Goal: Task Accomplishment & Management: Manage account settings

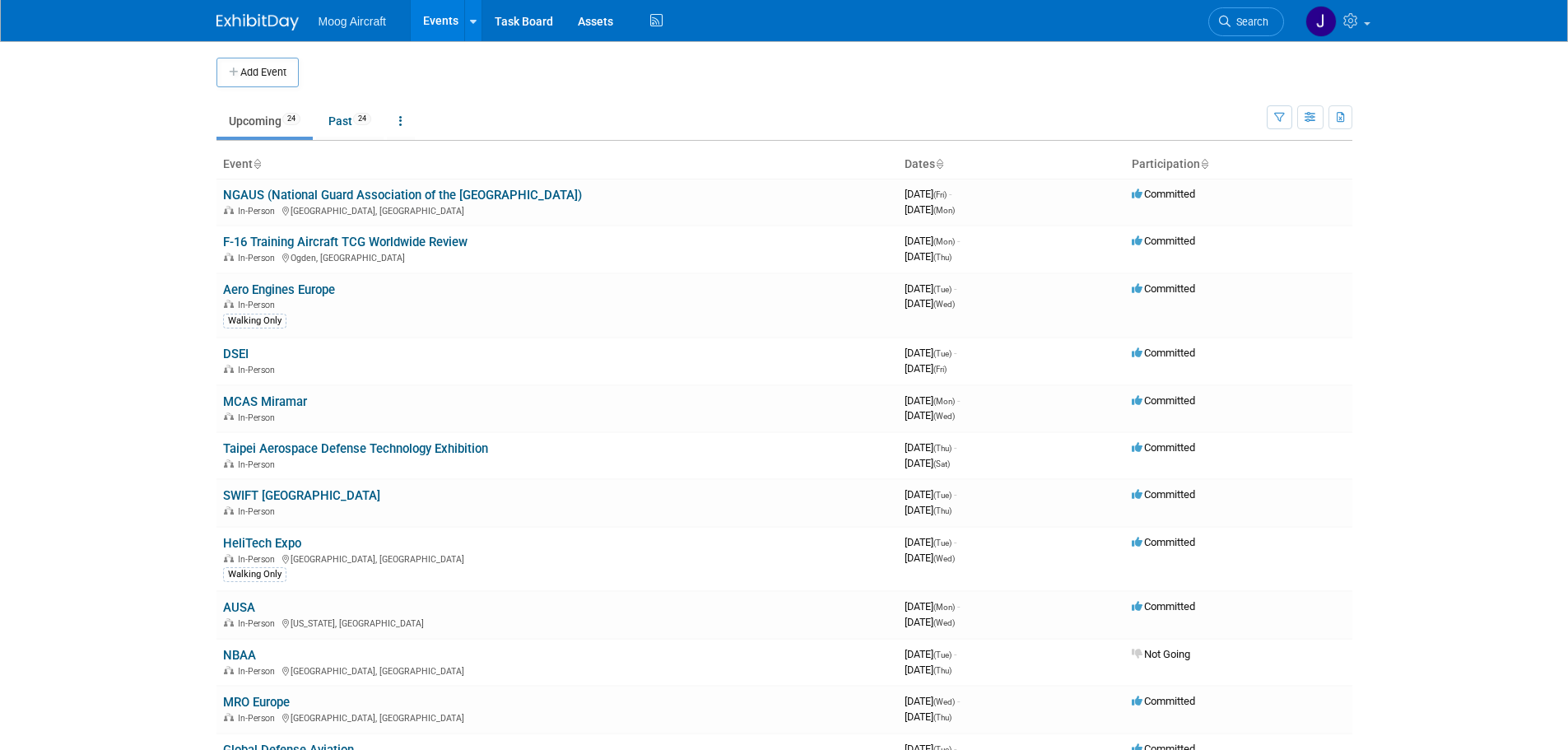
click at [497, 87] on td "Upcoming 24 Past 24 All Events 48 Past and Upcoming Grouped Annually Events gro…" at bounding box center [741, 114] width 1050 height 53
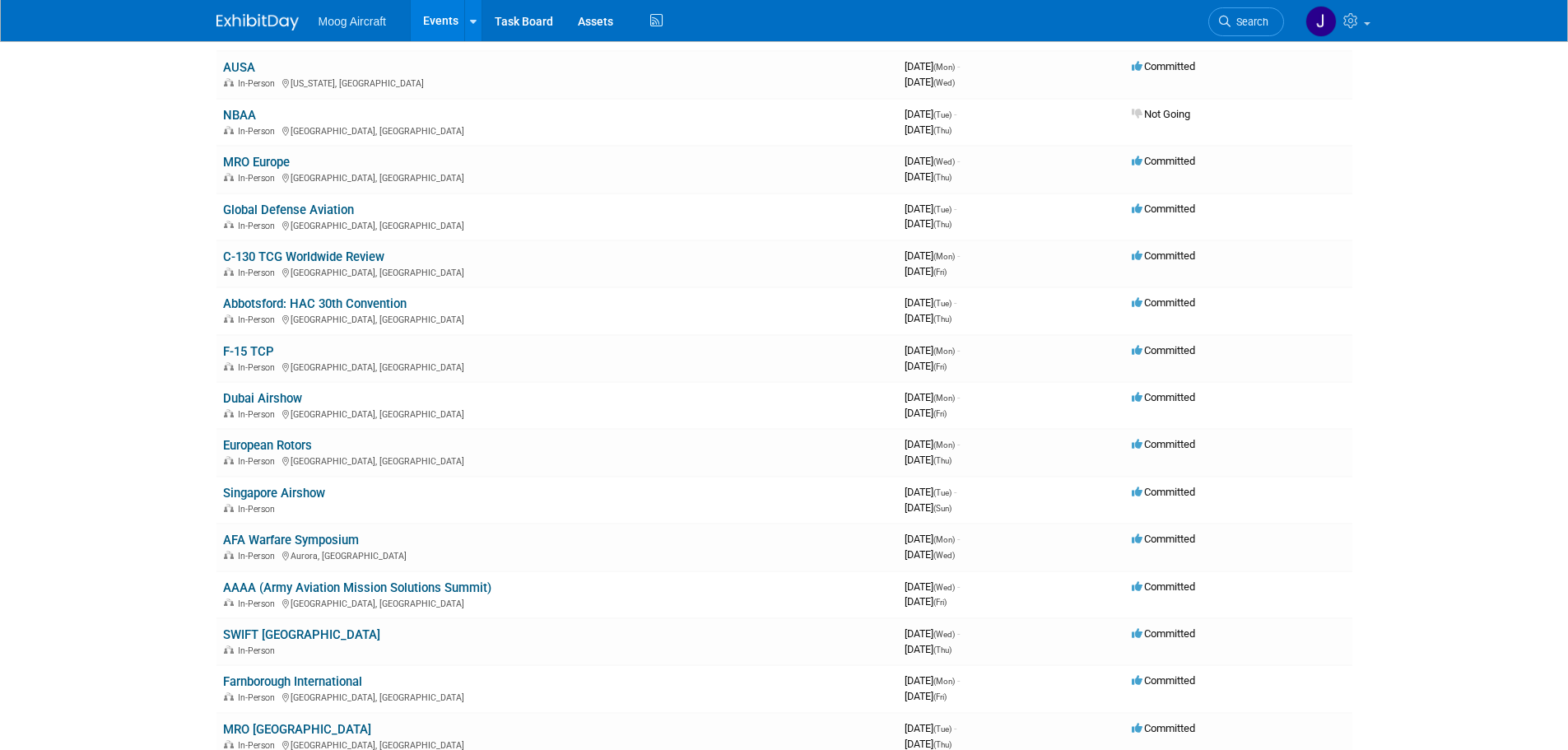
scroll to position [576, 0]
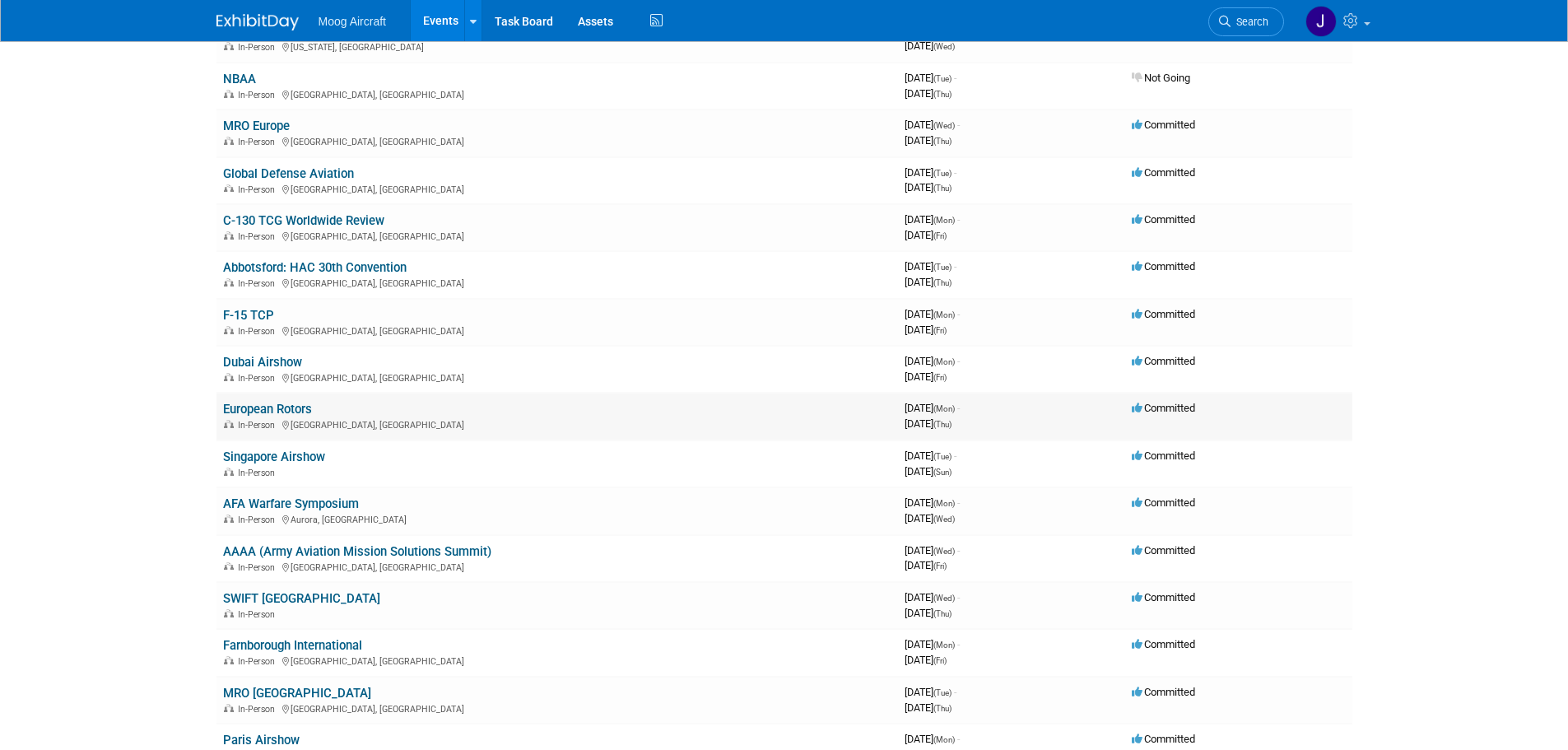
click at [304, 413] on link "European Rotors" at bounding box center [267, 409] width 89 height 15
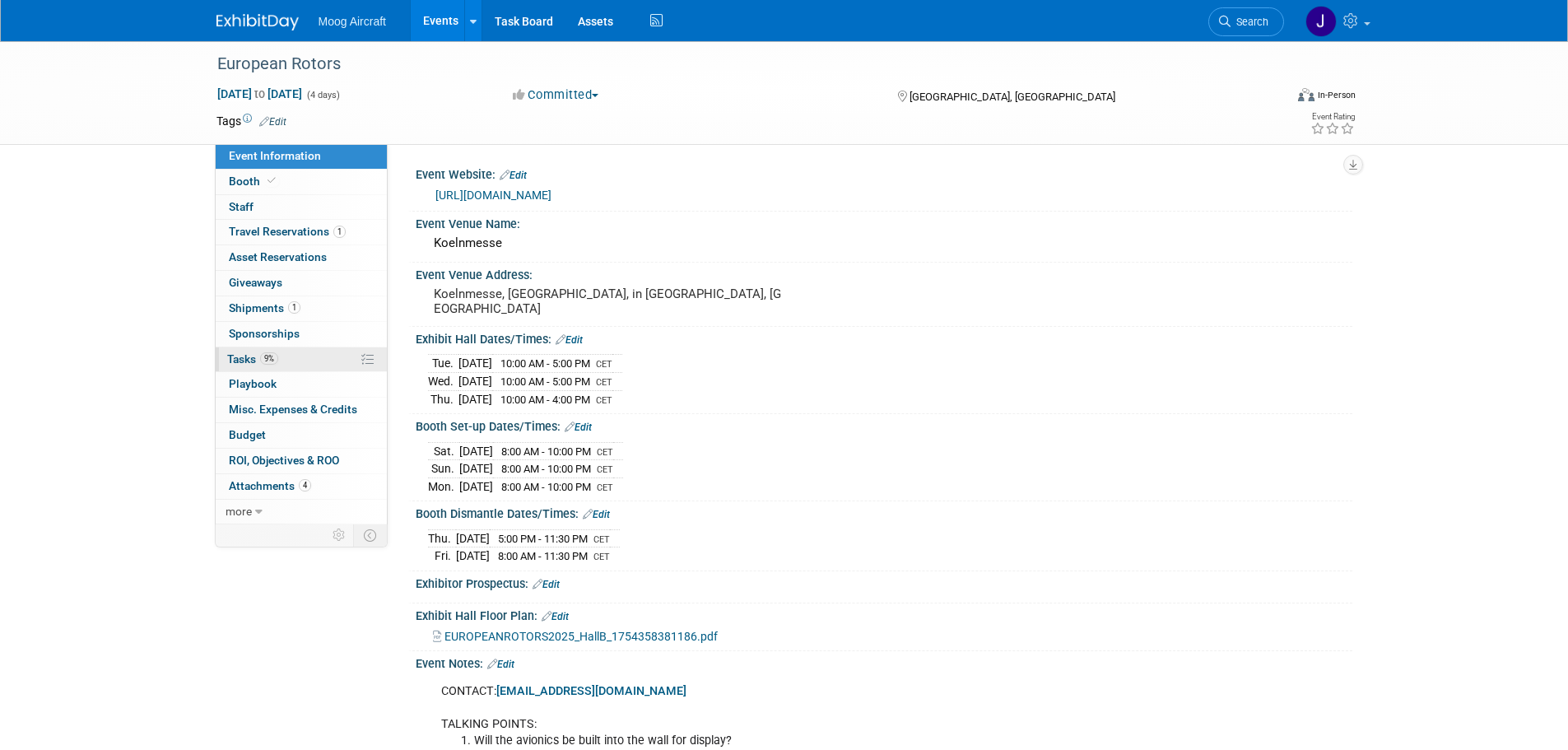
click at [310, 359] on link "9% Tasks 9%" at bounding box center [301, 359] width 172 height 25
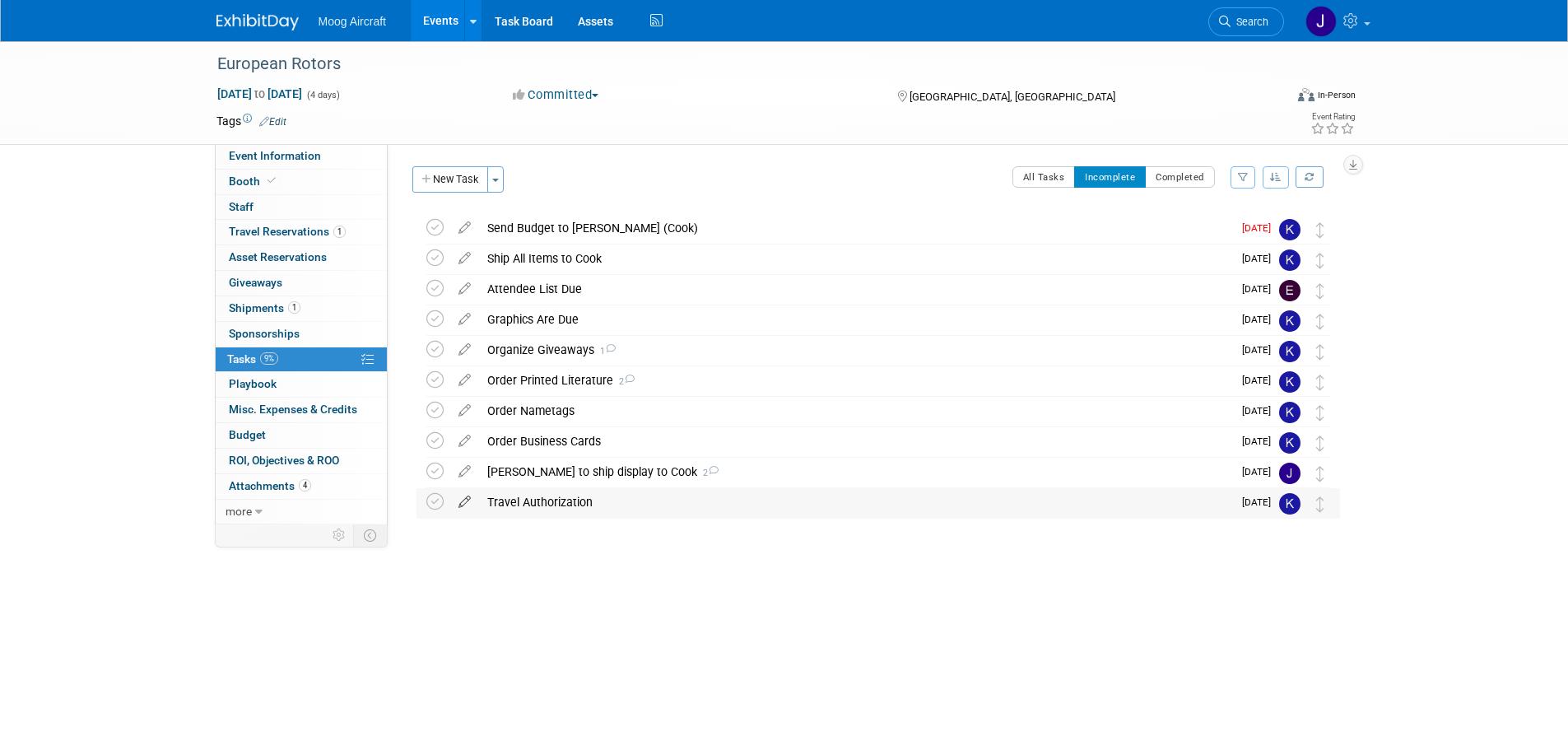
click at [463, 502] on icon at bounding box center [464, 498] width 28 height 21
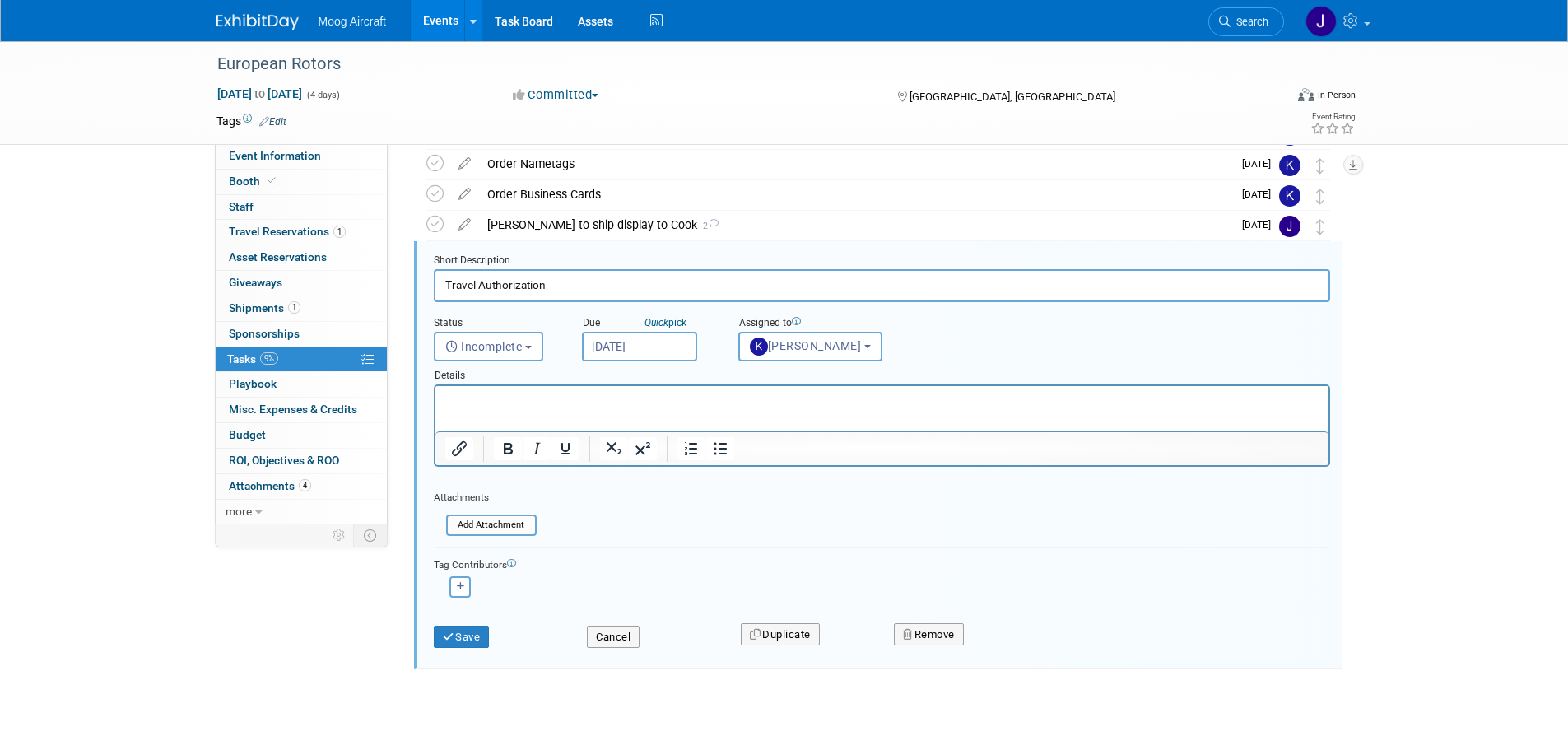
click at [590, 403] on p "Rich Text Area. Press ALT-0 for help." at bounding box center [882, 400] width 874 height 16
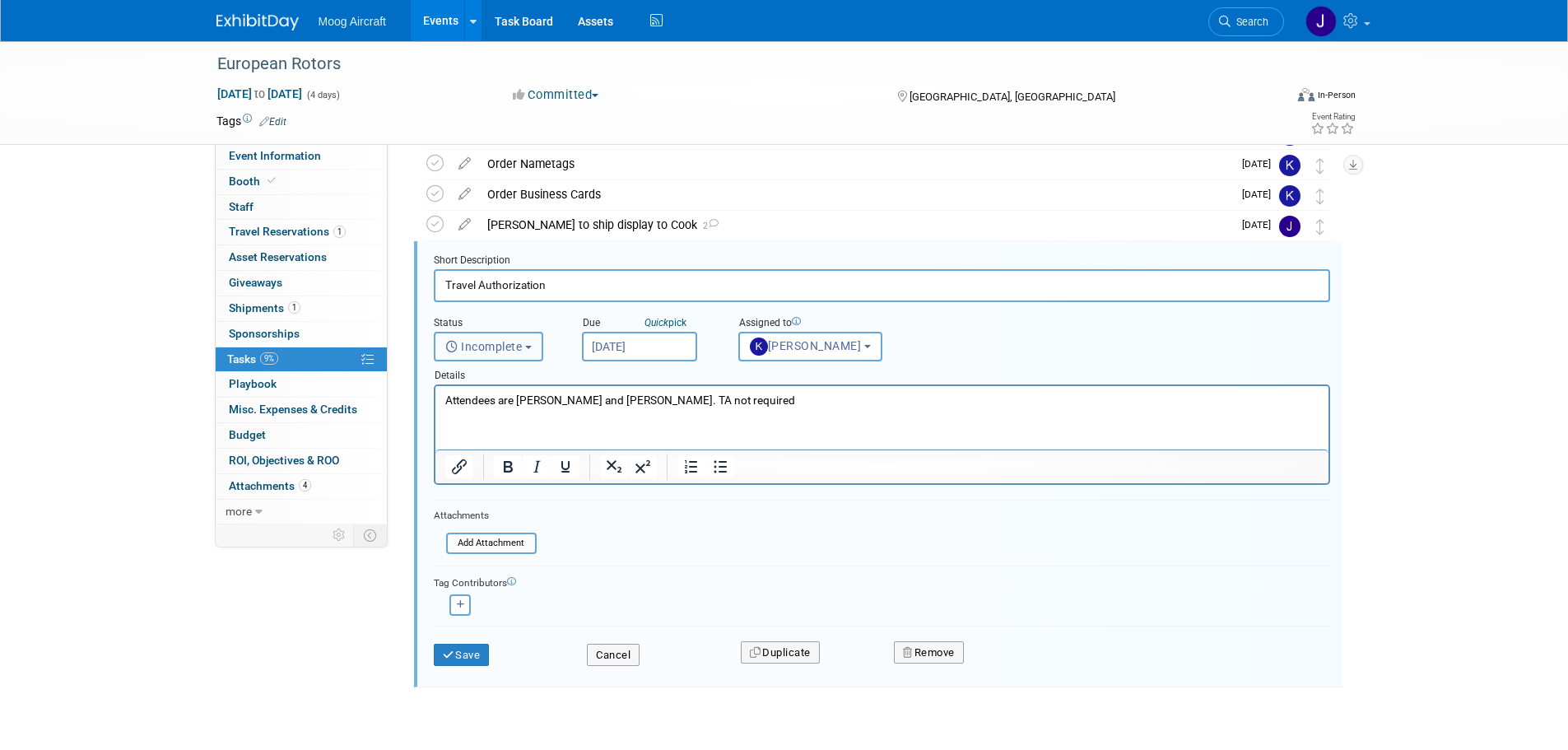
click at [536, 343] on button "Incomplete" at bounding box center [488, 347] width 109 height 29
click at [934, 337] on div "Assigned to <img src="https://www.exhibitday.com/Images/Unassigned-User-Icon.pn…" at bounding box center [840, 334] width 230 height 53
drag, startPoint x: 775, startPoint y: 398, endPoint x: 670, endPoint y: 407, distance: 105.4
click at [670, 407] on p "Attendees are Jack Somsen and Don Foster. TA not required" at bounding box center [882, 400] width 874 height 16
click at [672, 396] on p "Attendees are Jack Somsen and Don Foster. Approved by John Filmonchik and Sharm…" at bounding box center [882, 400] width 874 height 16
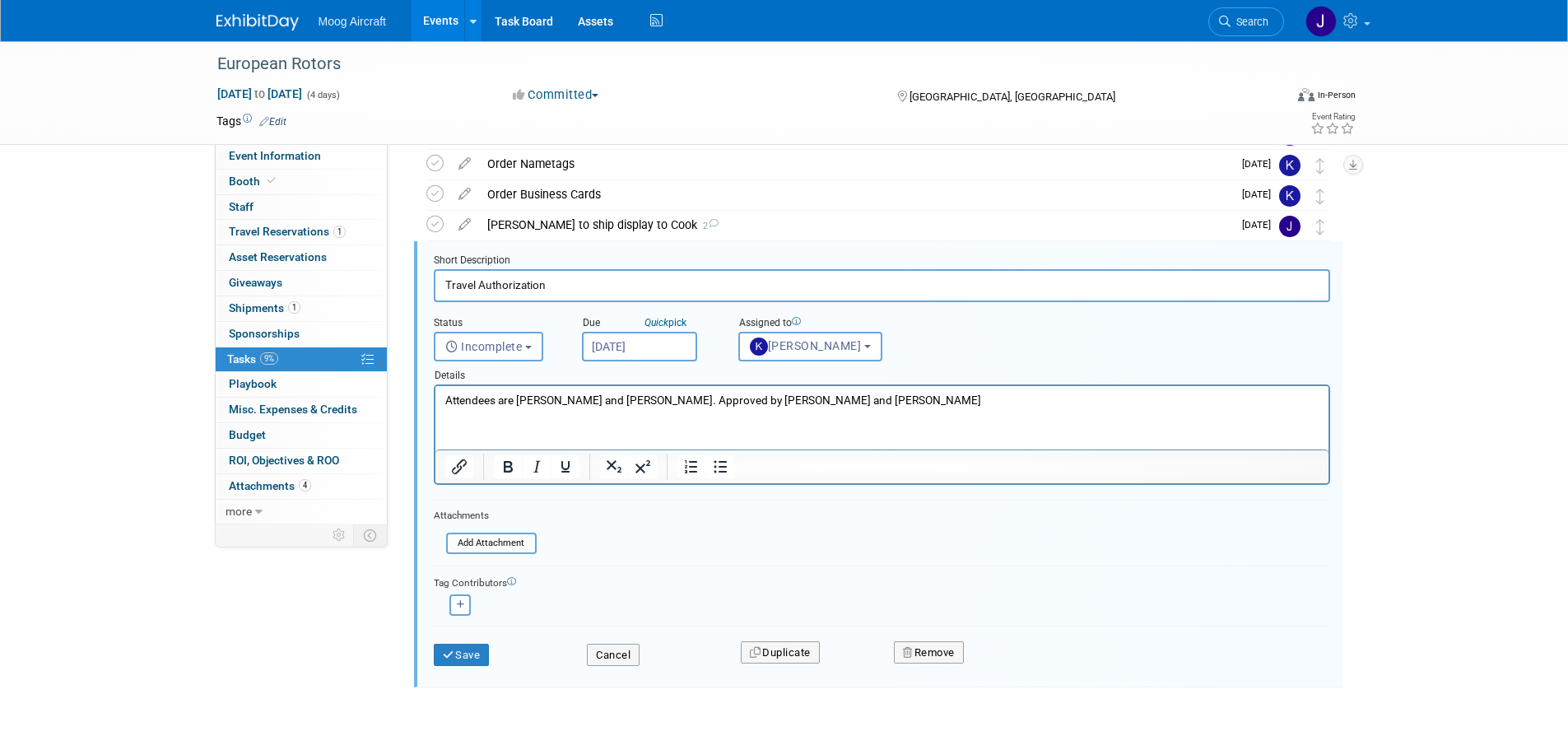
click at [892, 403] on p "Attendees are Jack Somsen and Don Foster. Approved by John Filmonchik and Sharm…" at bounding box center [882, 400] width 874 height 16
click at [468, 658] on button "Save" at bounding box center [461, 655] width 56 height 23
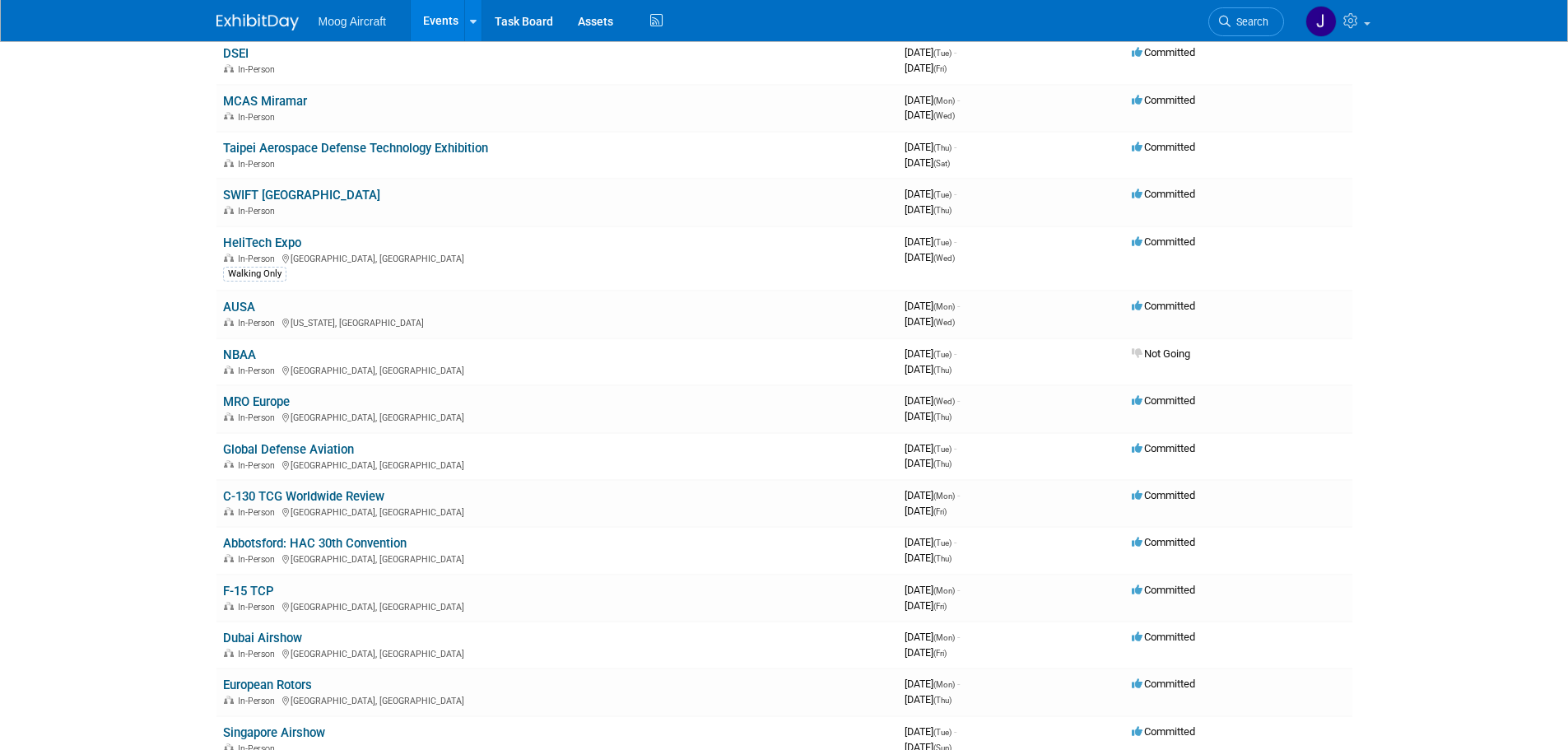
scroll to position [329, 0]
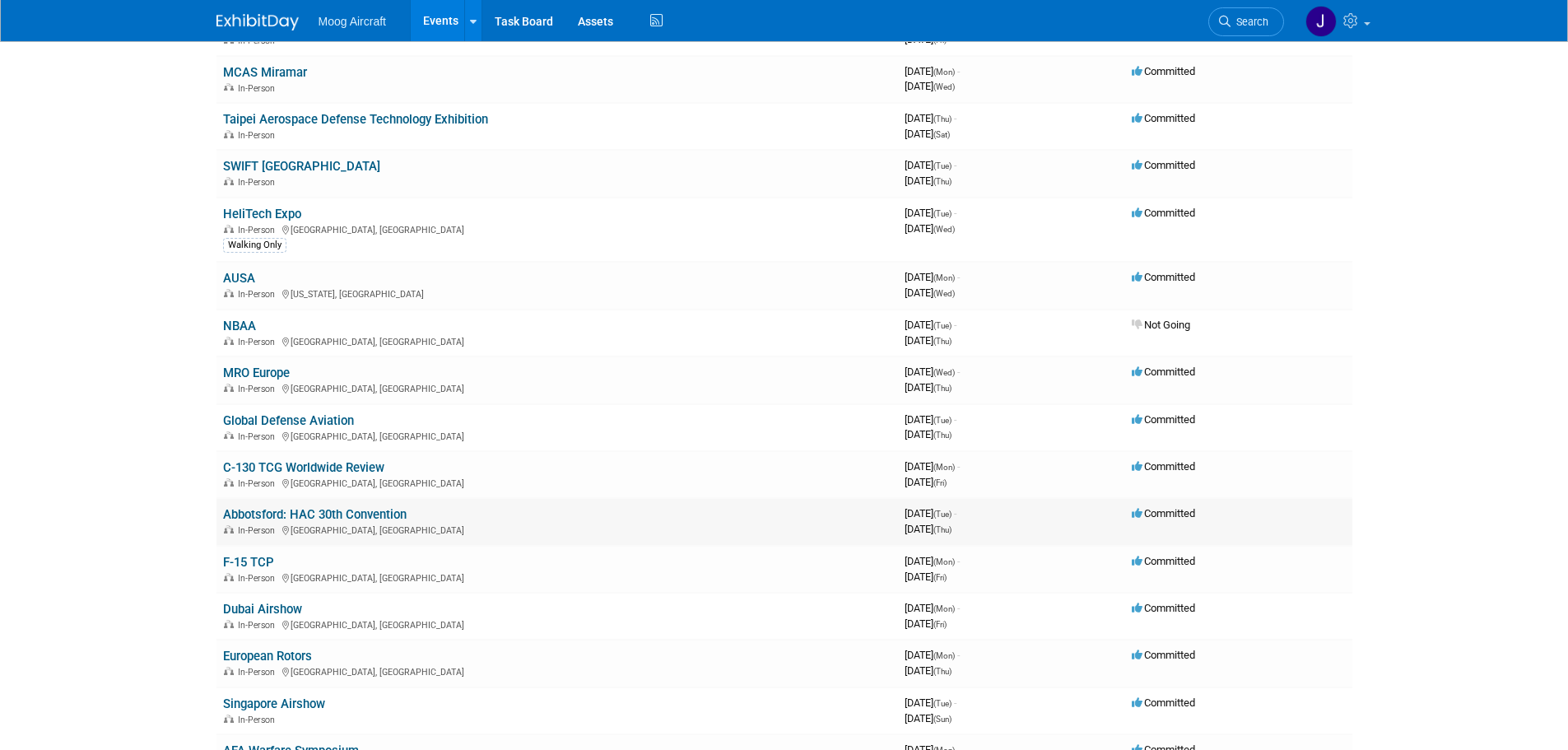
click at [407, 513] on link "Abbotsford: HAC 30th Convention" at bounding box center [315, 514] width 184 height 15
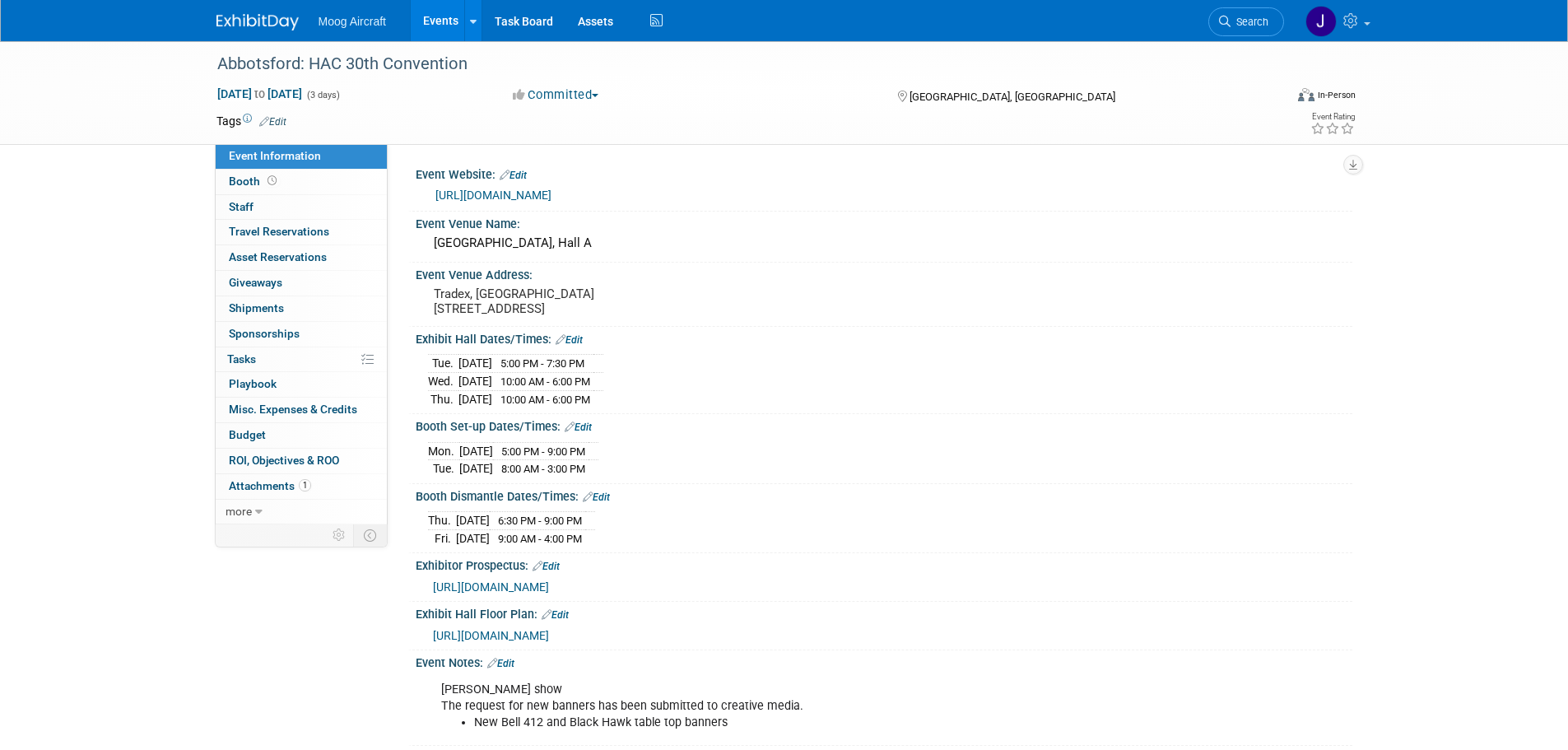
scroll to position [82, 0]
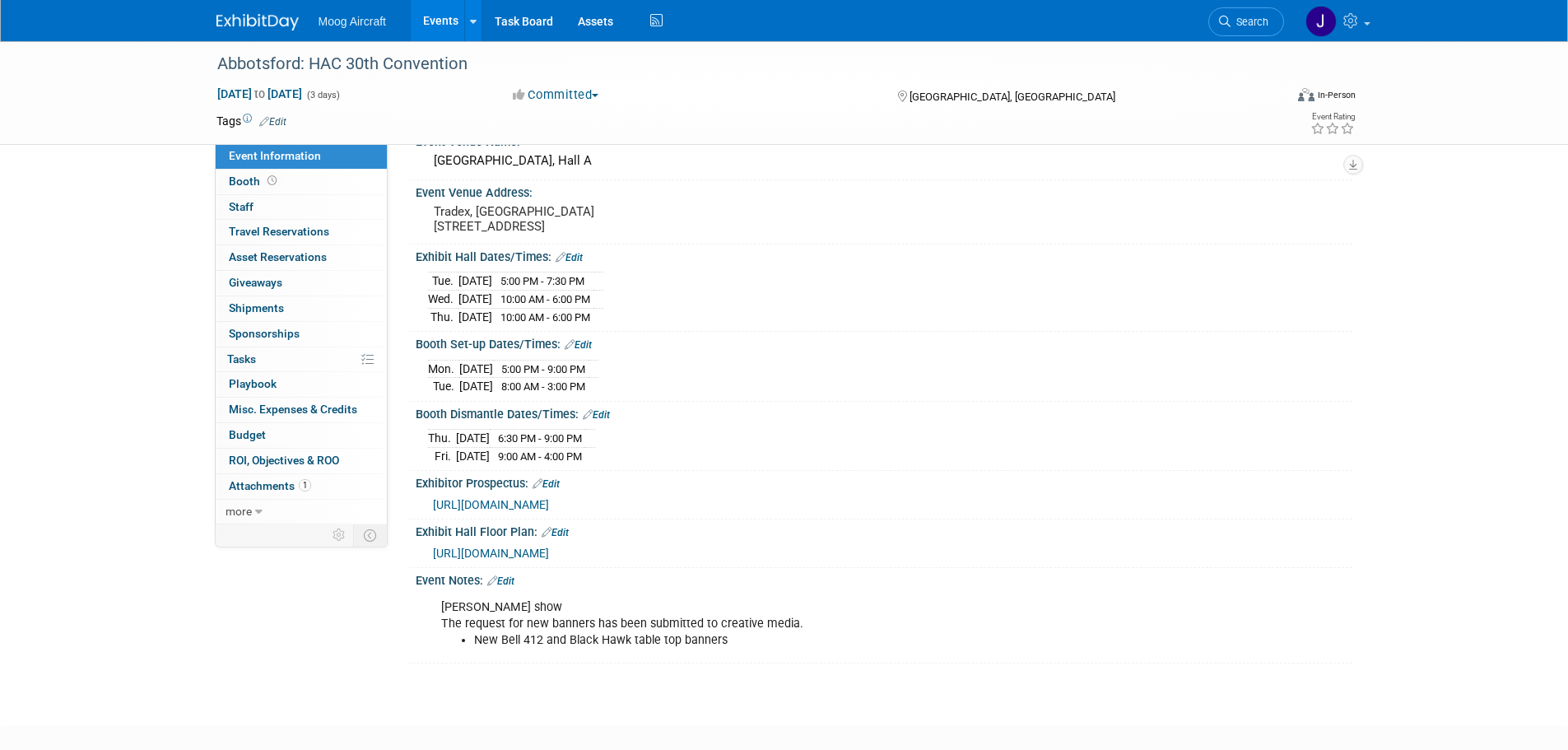
click at [506, 587] on link "Edit" at bounding box center [501, 580] width 28 height 11
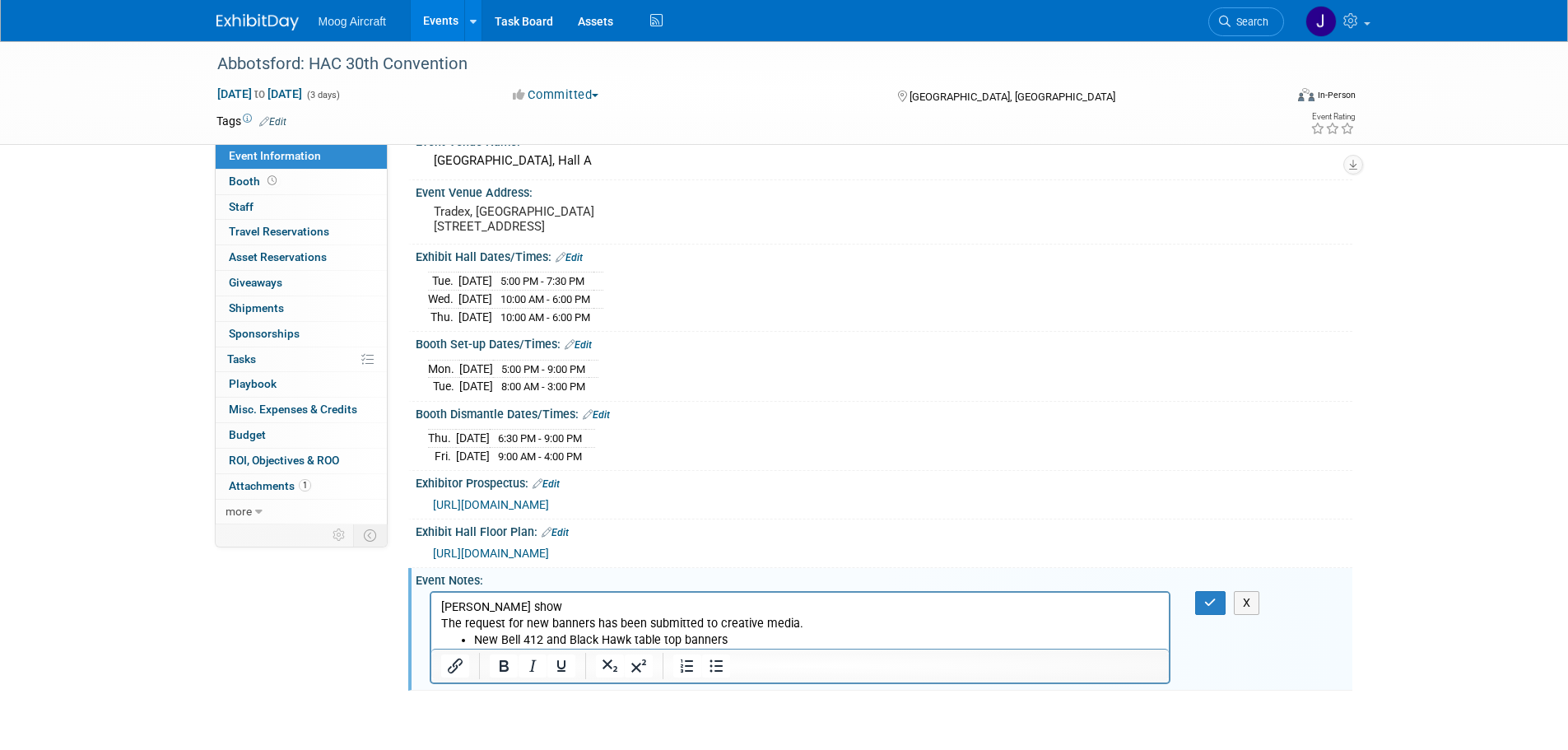
scroll to position [0, 0]
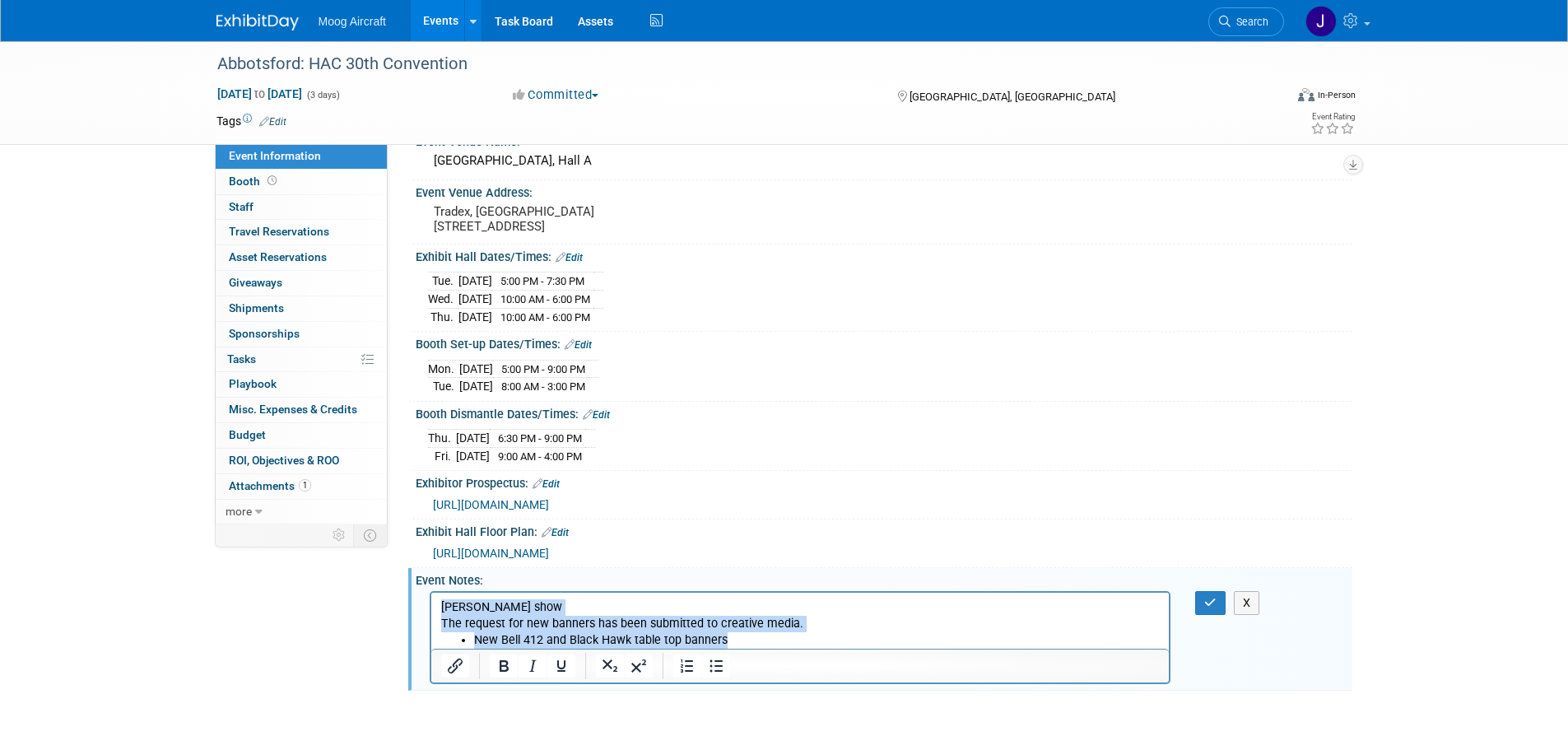
drag, startPoint x: 746, startPoint y: 640, endPoint x: 430, endPoint y: 603, distance: 318.2
click at [430, 603] on html "Barry LeBlanc's show The request for new banners has been submitted to creative…" at bounding box center [799, 621] width 739 height 56
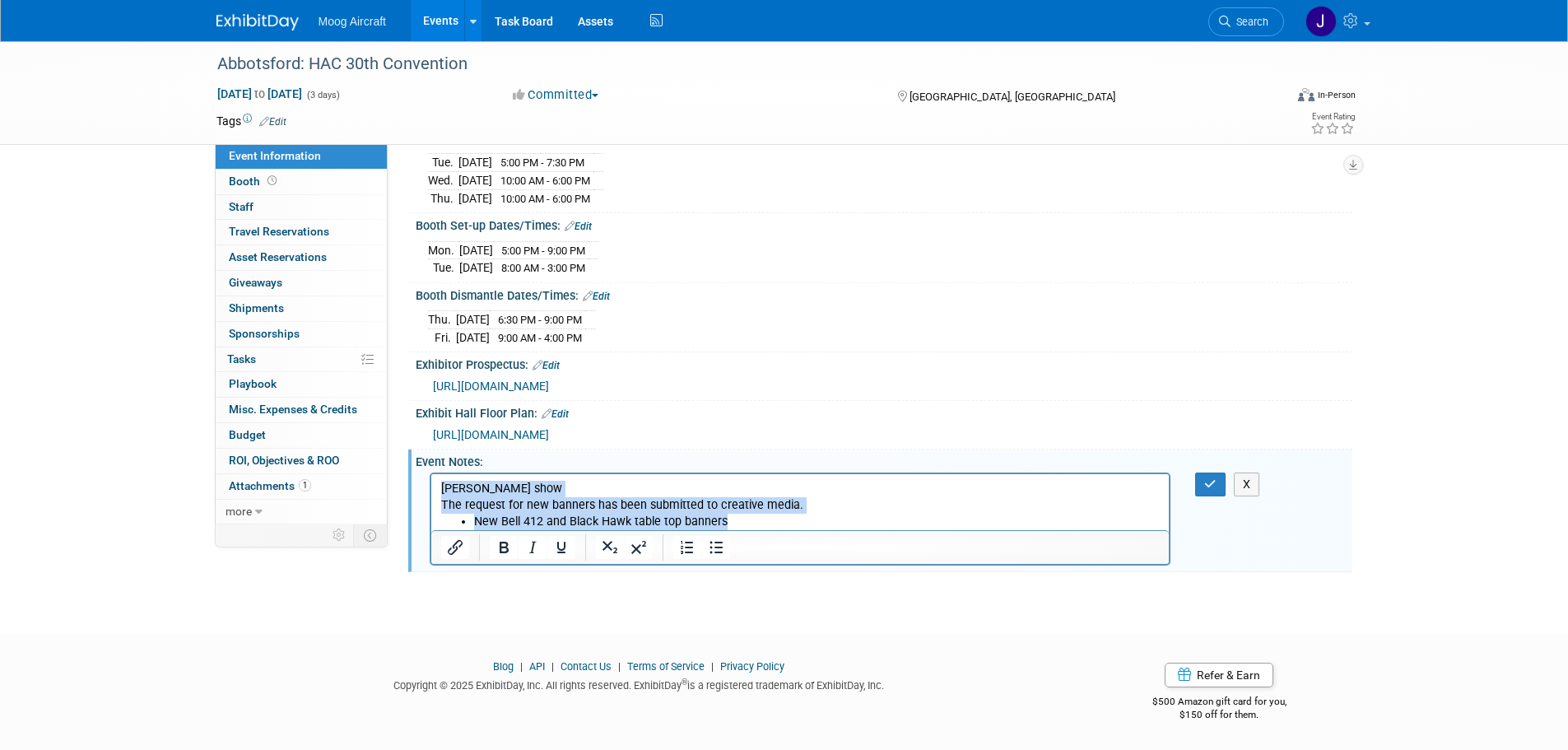
scroll to position [212, 0]
click at [740, 518] on li "New Bell 412 and Black Hawk table top banners" at bounding box center [816, 522] width 686 height 16
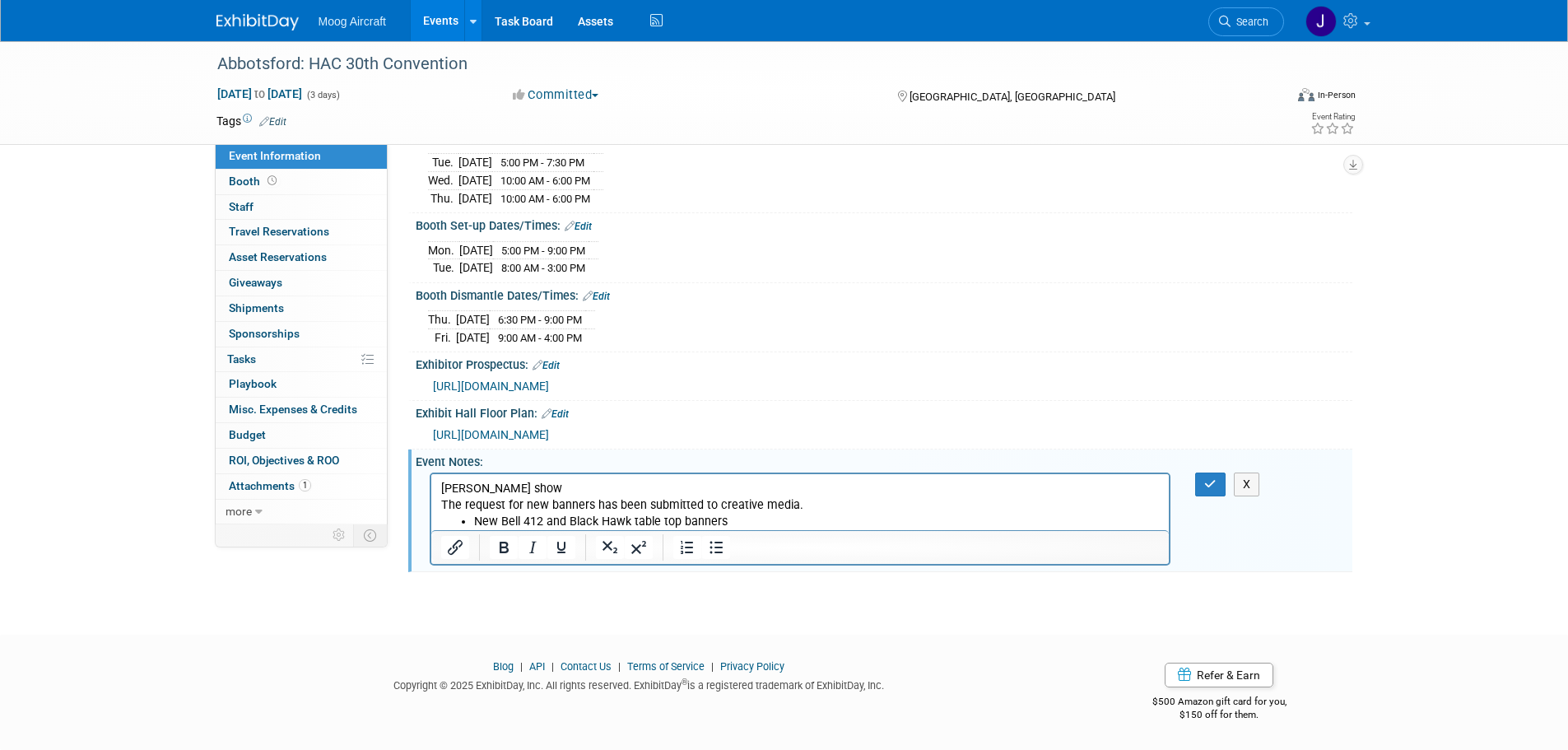
click at [440, 484] on p "Barry LeBlanc's show The request for new banners has been submitted to creative…" at bounding box center [800, 497] width 720 height 33
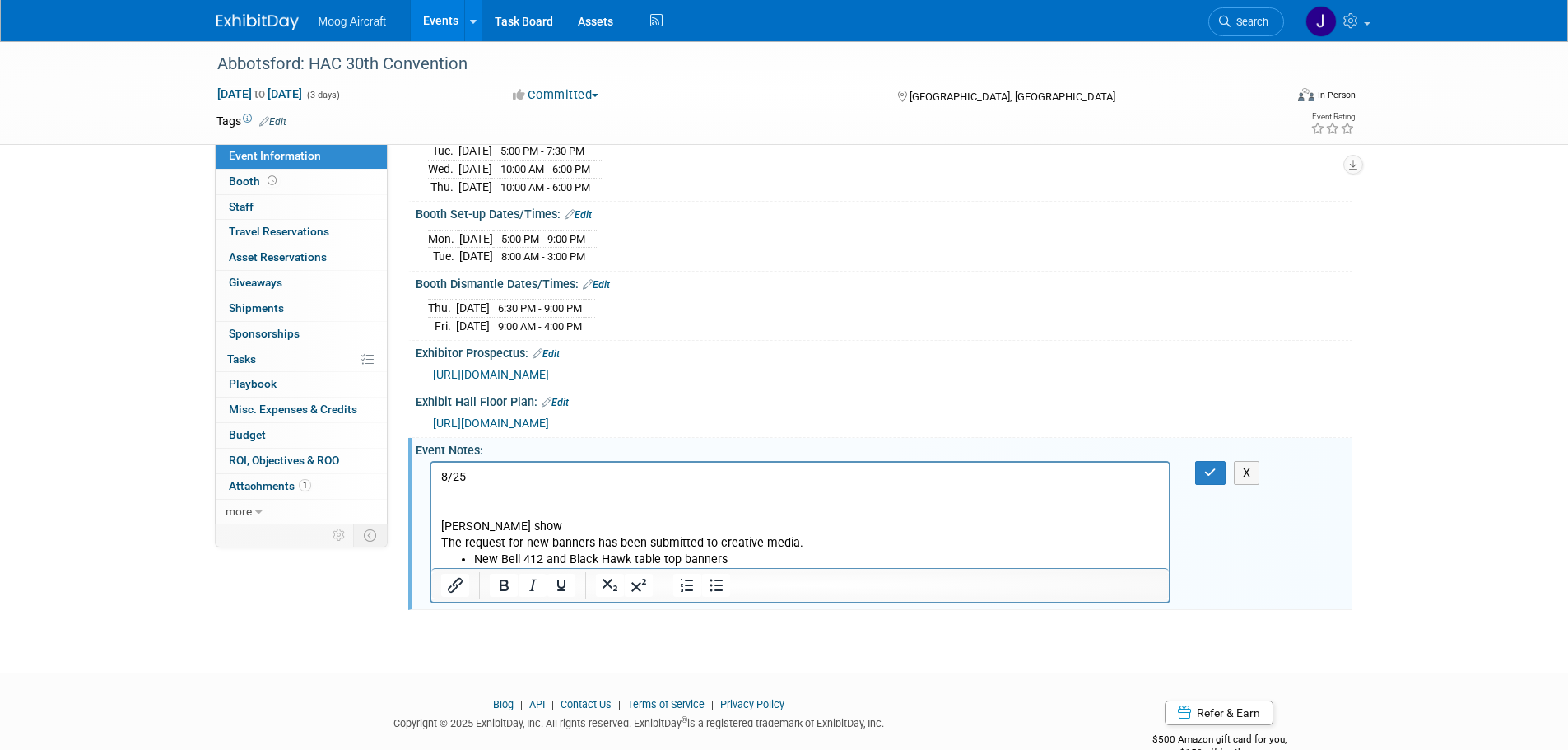
click at [444, 511] on p "Rich Text Area. Press ALT-0 for help." at bounding box center [800, 509] width 720 height 16
click at [521, 502] on p "...July?" at bounding box center [800, 509] width 720 height 16
click at [518, 499] on p "Rich Text Area. Press ALT-0 for help." at bounding box center [800, 493] width 720 height 16
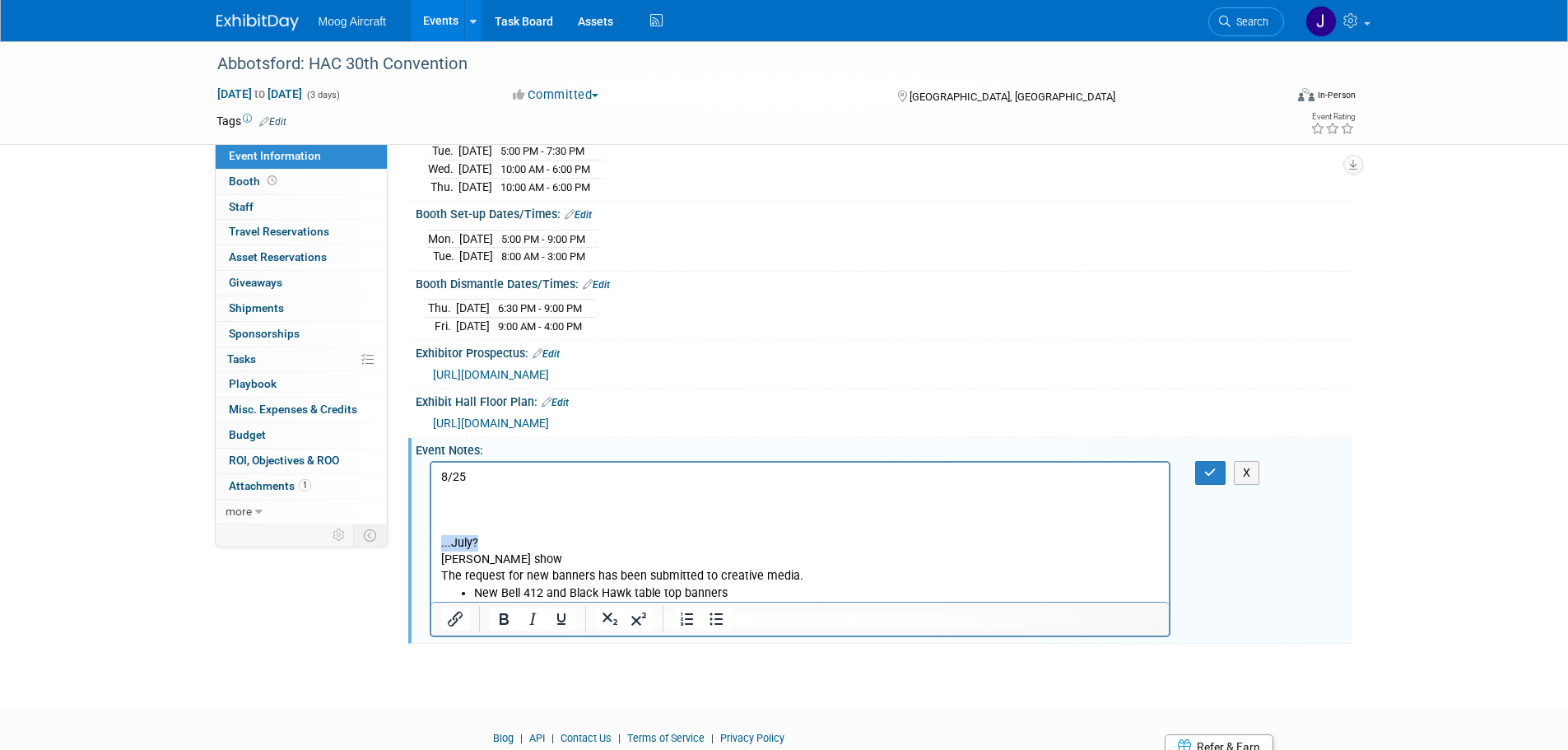
drag, startPoint x: 497, startPoint y: 547, endPoint x: 441, endPoint y: 547, distance: 56.0
click at [441, 547] on p "...July?" at bounding box center [800, 543] width 720 height 16
click at [508, 494] on p "Rich Text Area. Press ALT-0 for help." at bounding box center [800, 493] width 720 height 16
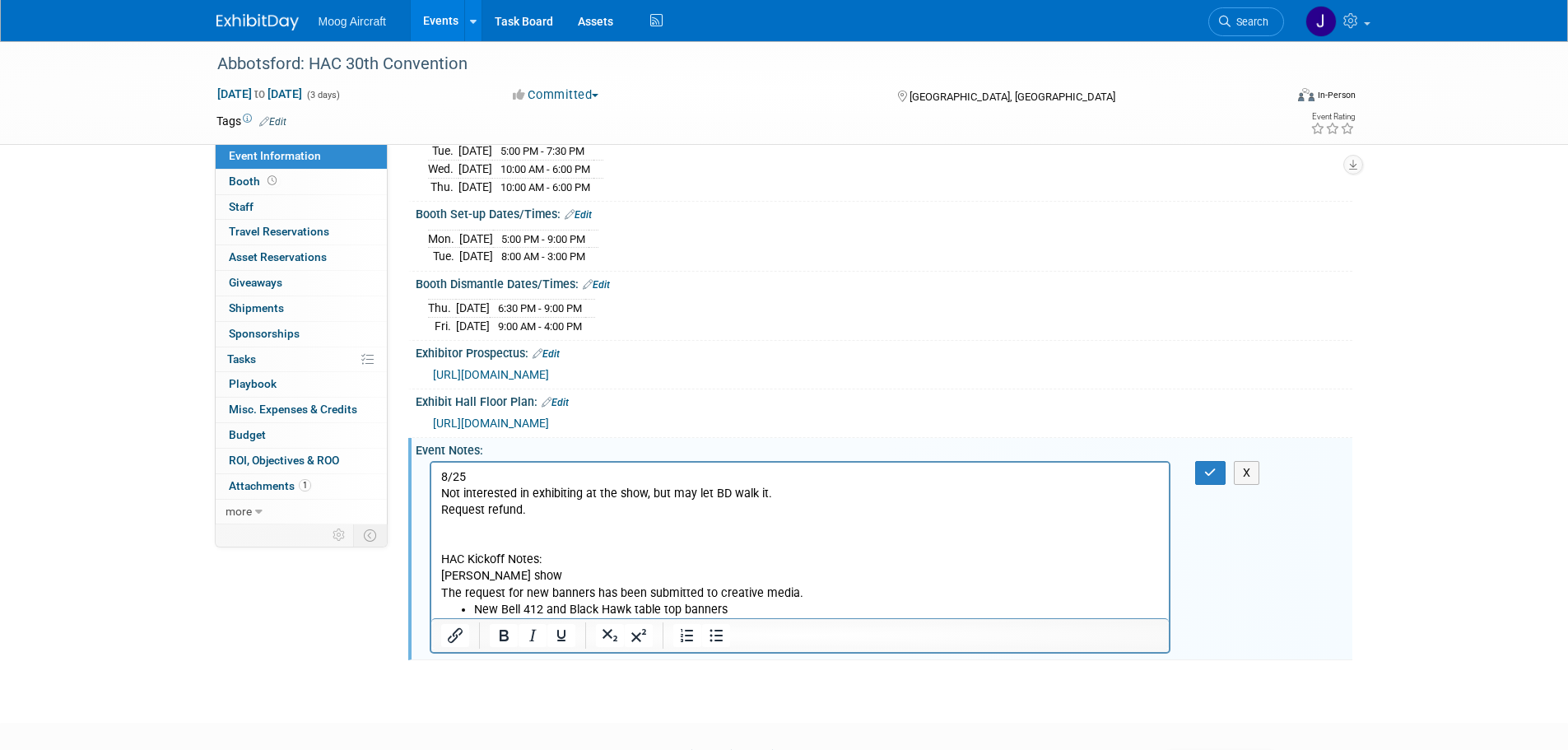
click at [484, 508] on p "Request refund." at bounding box center [800, 509] width 720 height 16
click at [486, 507] on p "Request refund." at bounding box center [800, 509] width 720 height 16
click at [634, 504] on p "Request exhibitor refund." at bounding box center [800, 509] width 720 height 16
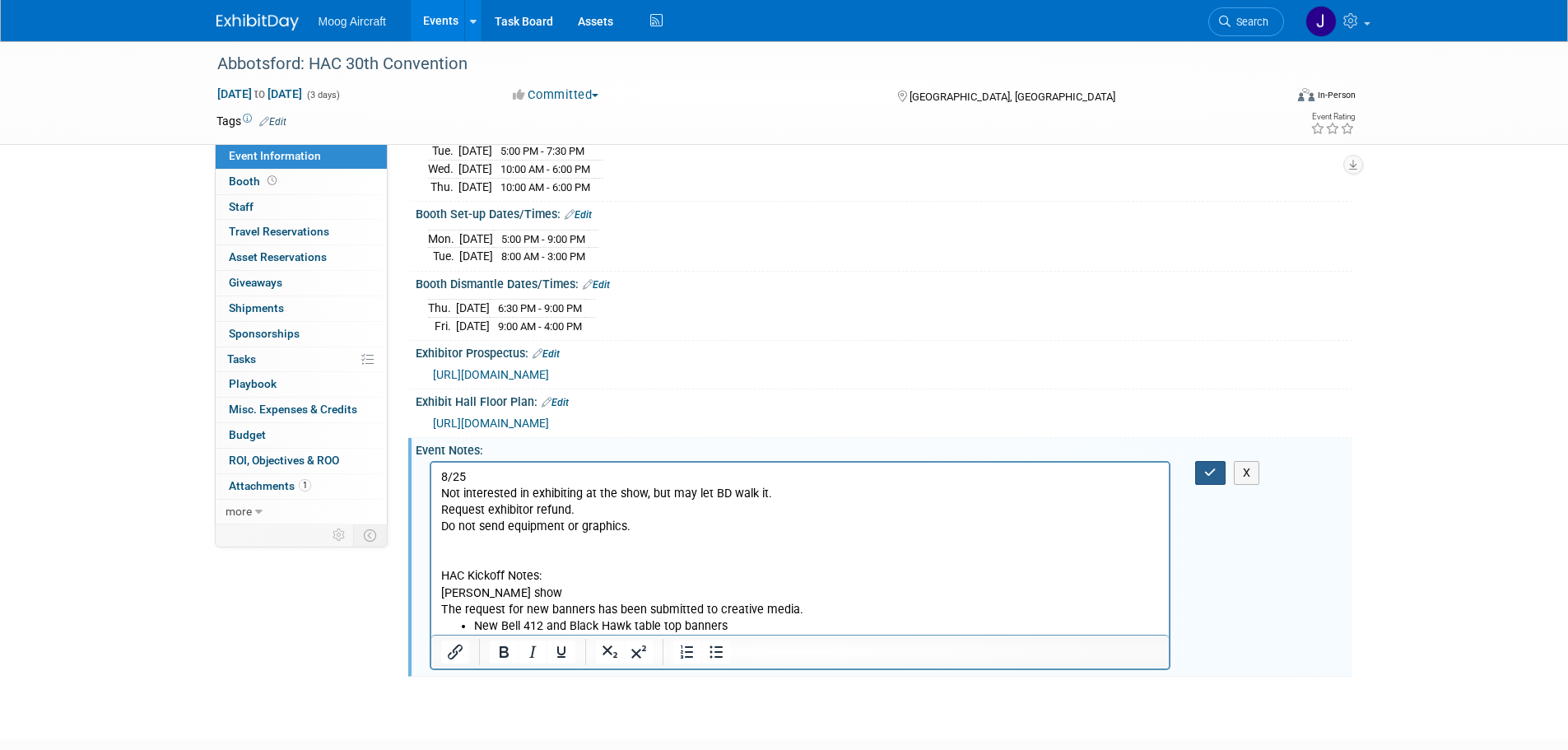
click at [1205, 484] on button "button" at bounding box center [1209, 473] width 30 height 24
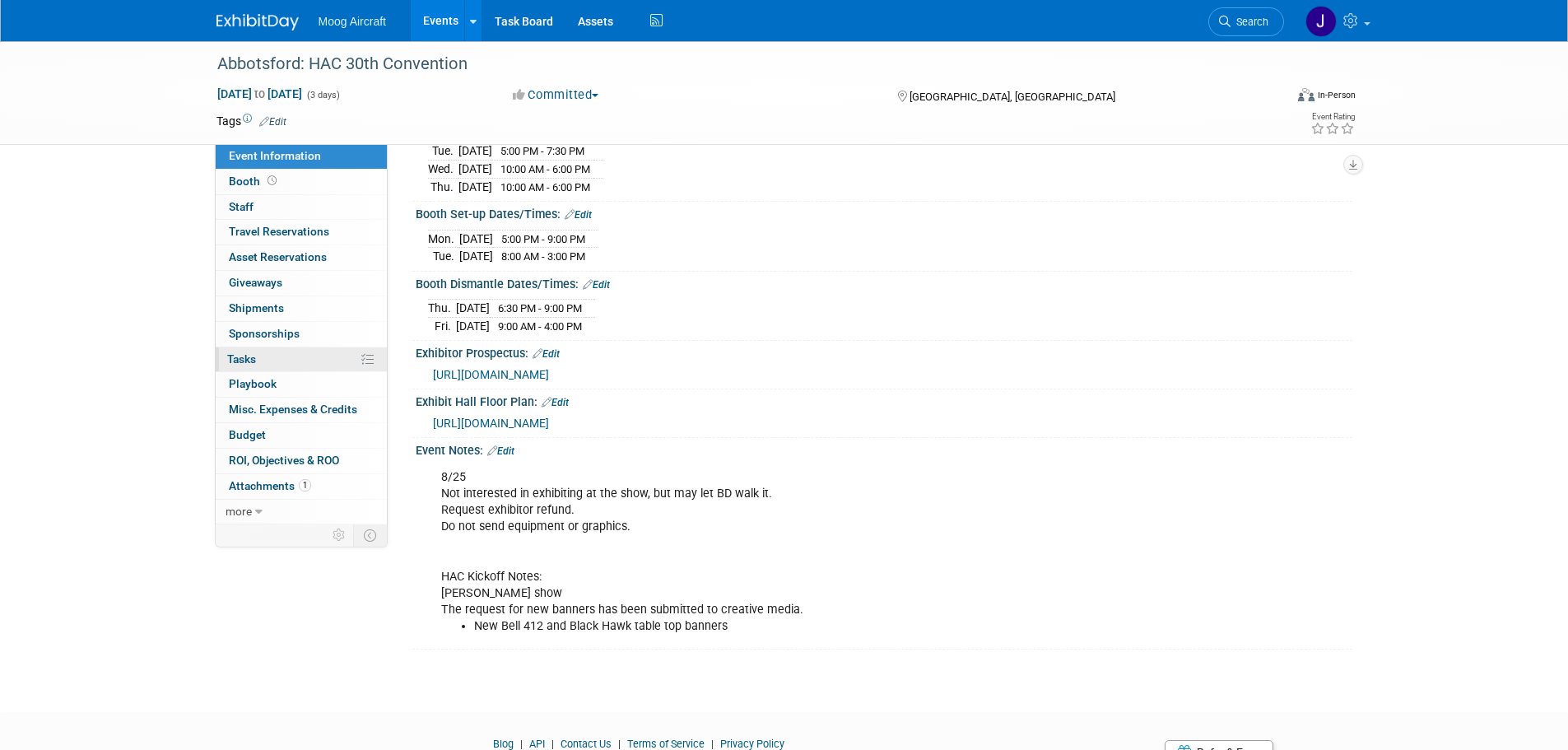
click at [313, 358] on link "0% Tasks 0%" at bounding box center [301, 359] width 172 height 25
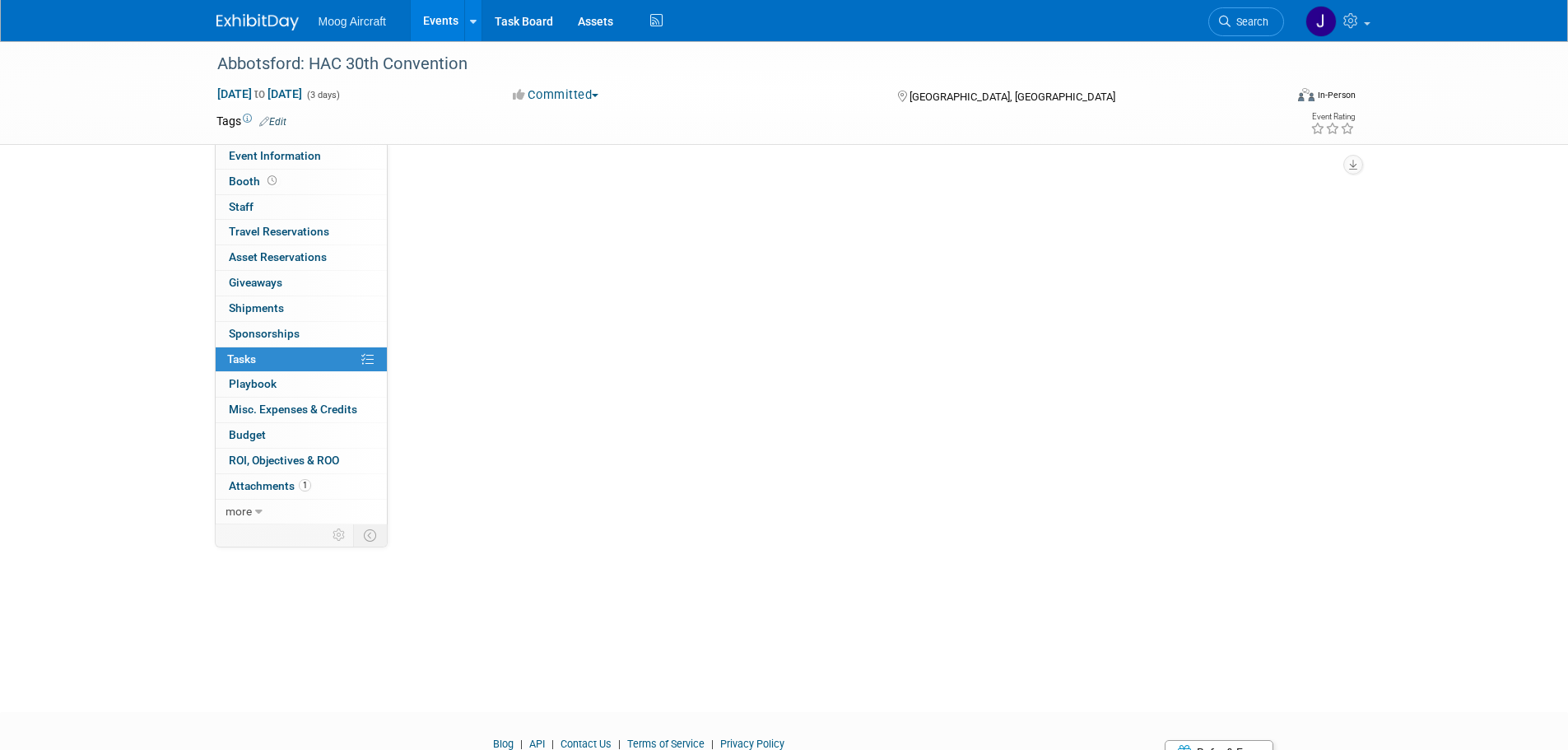
scroll to position [0, 0]
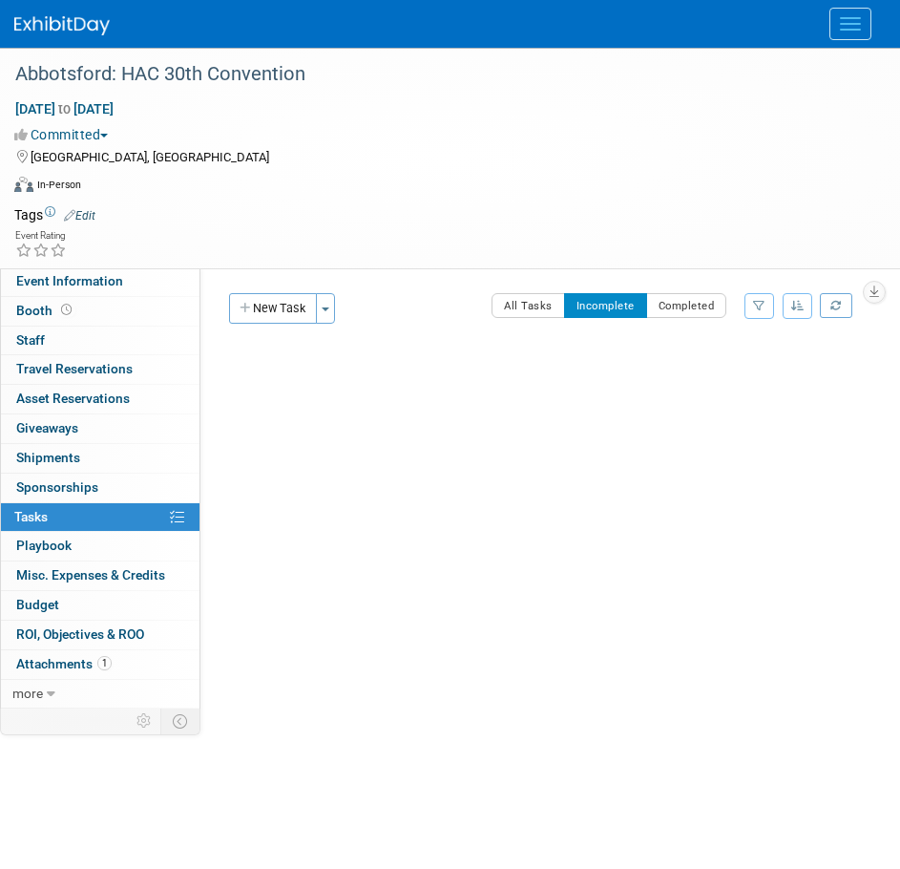
click at [449, 125] on div "Committed Committed Considering Not Going" at bounding box center [438, 134] width 848 height 20
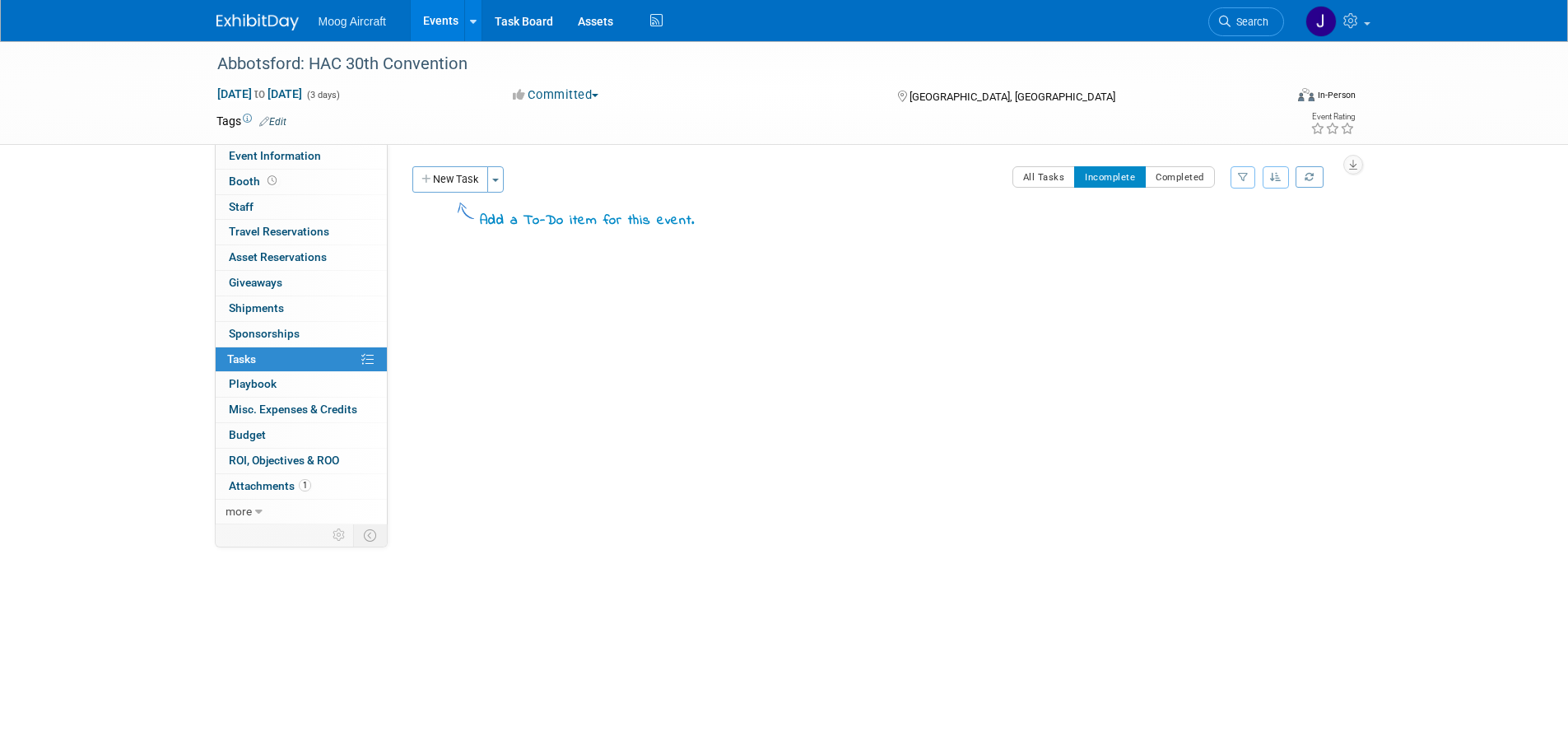
click at [429, 34] on link "Events" at bounding box center [440, 21] width 60 height 41
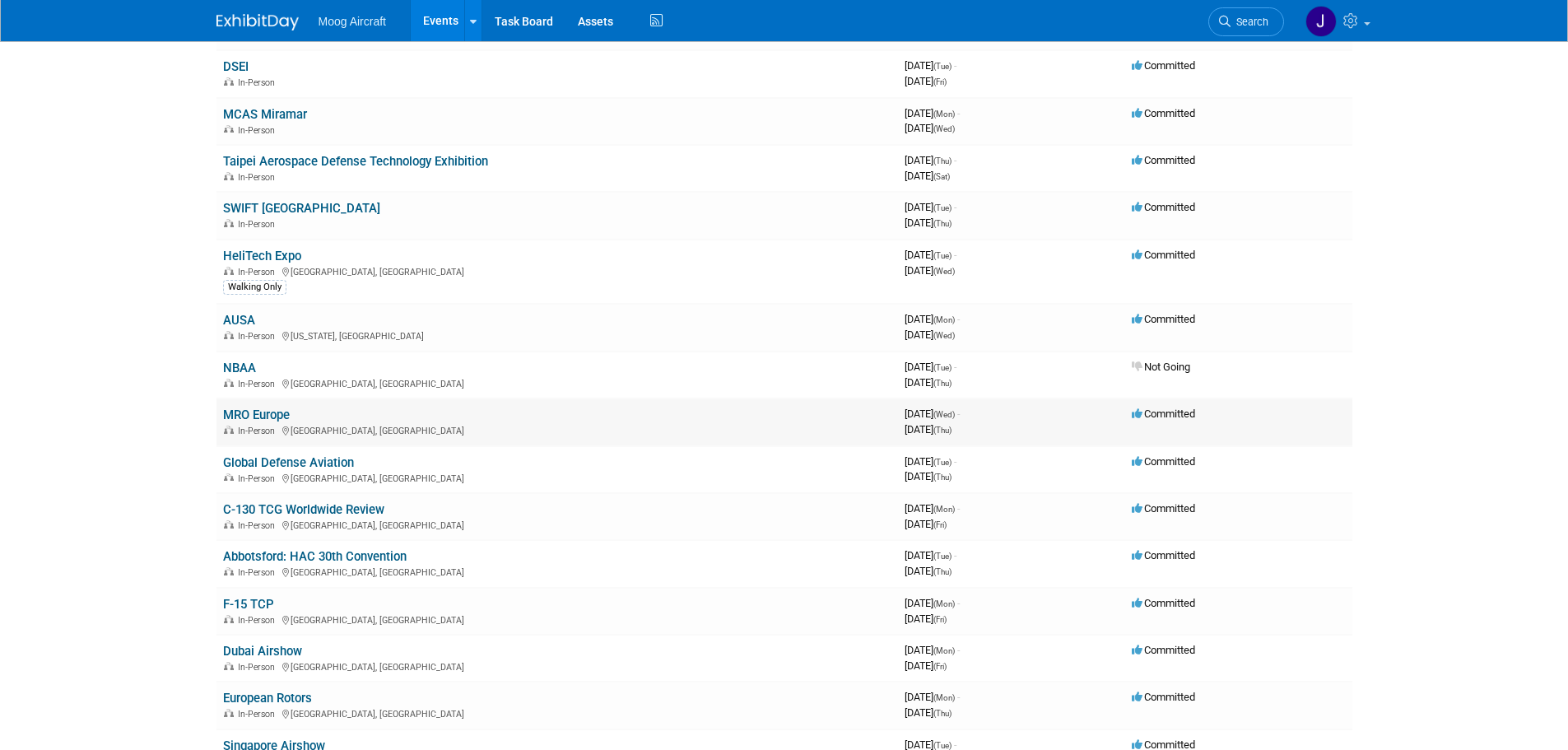
scroll to position [329, 0]
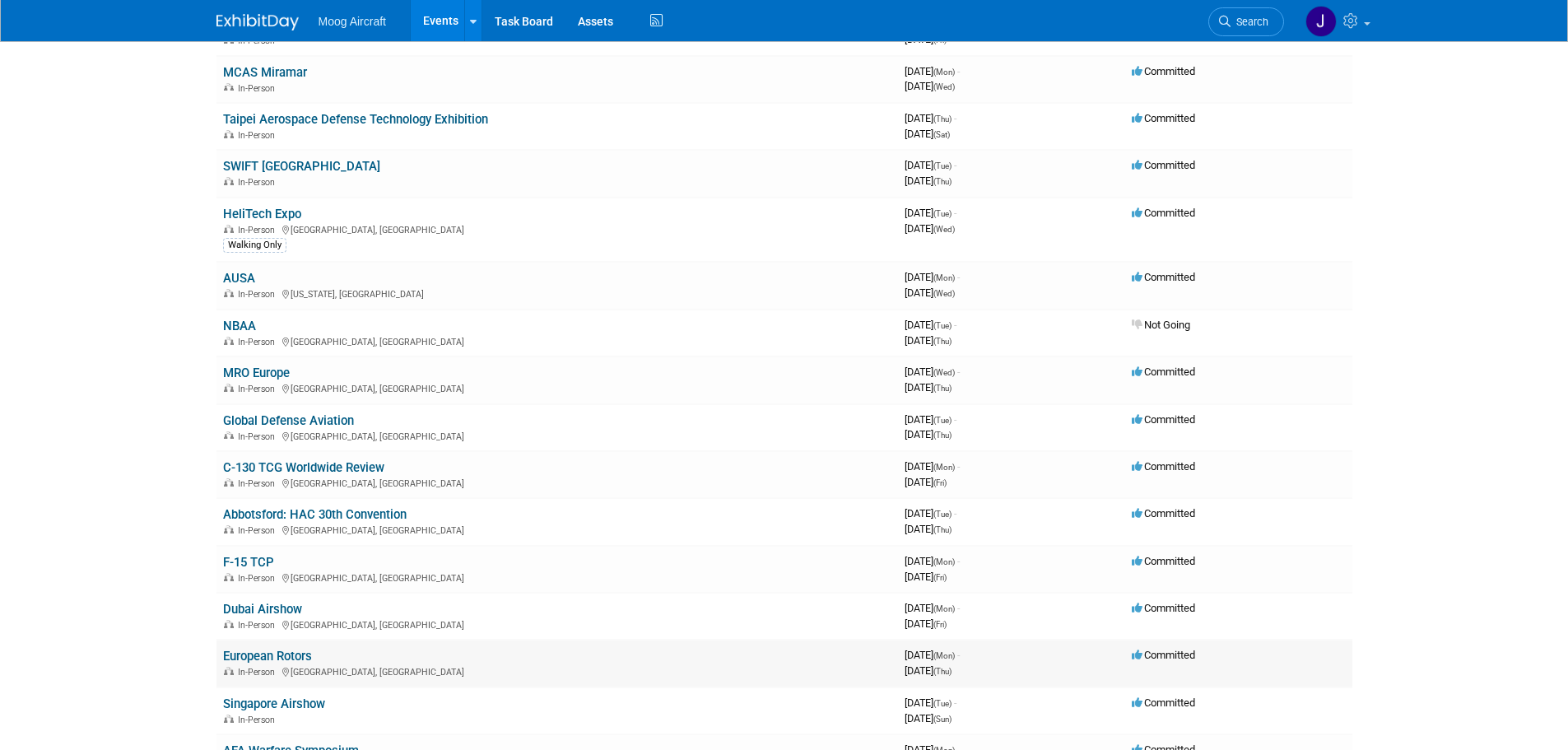
click at [284, 652] on link "European Rotors" at bounding box center [267, 655] width 89 height 15
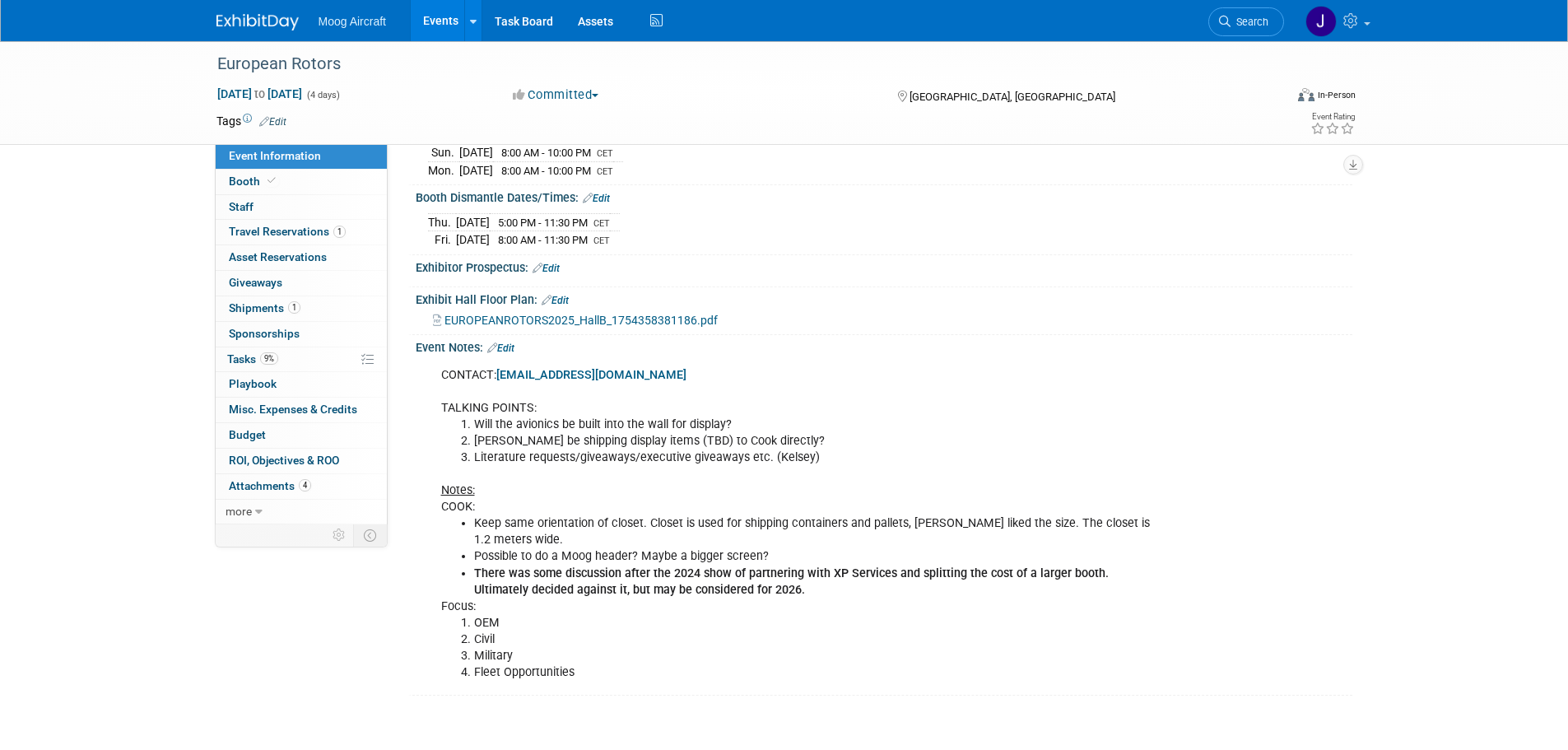
scroll to position [435, 0]
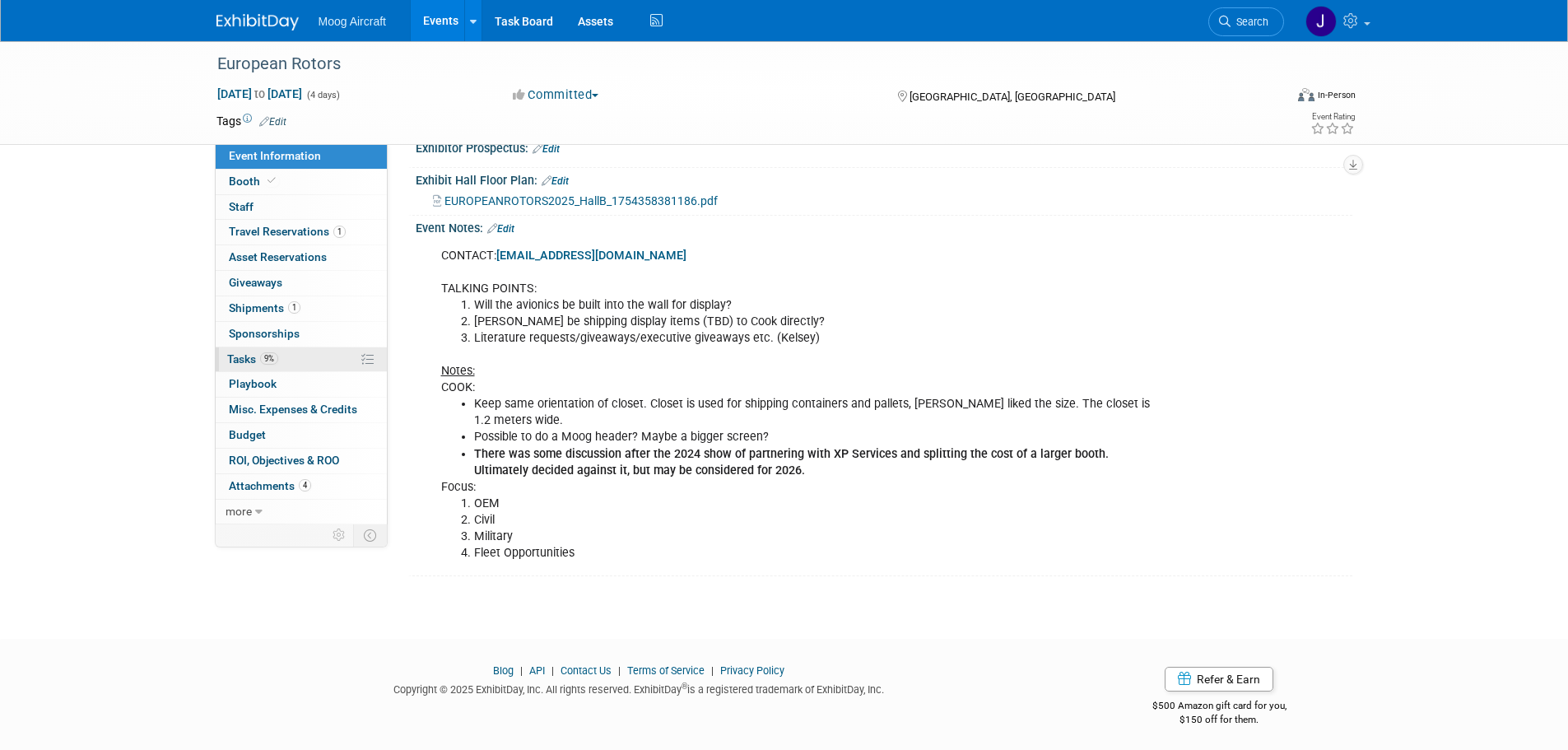
click at [290, 362] on link "9% Tasks 9%" at bounding box center [301, 359] width 172 height 25
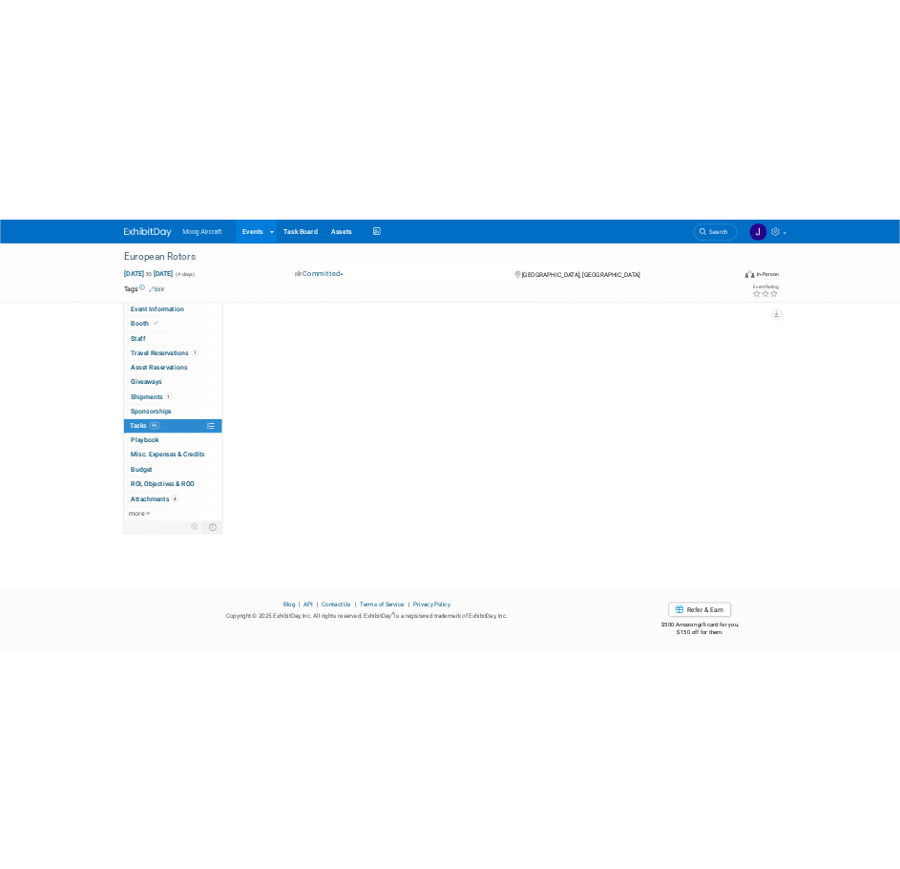
scroll to position [0, 0]
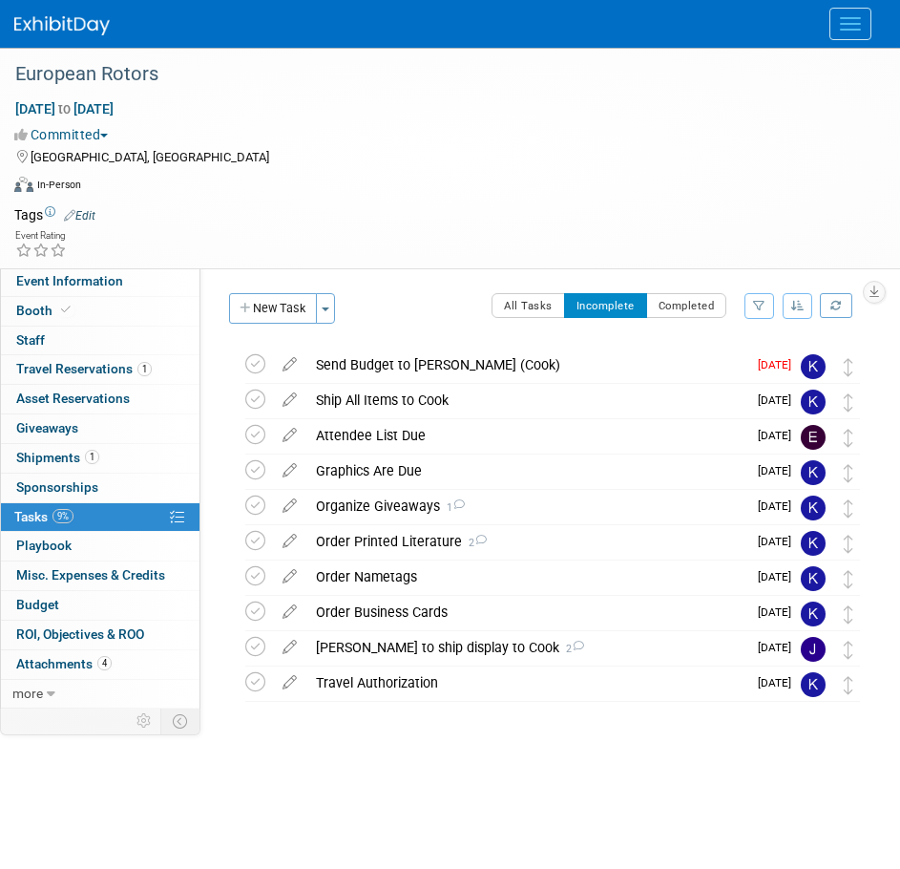
click at [541, 119] on div "Committed Committed Considering Not Going" at bounding box center [438, 131] width 877 height 26
